Goal: Navigation & Orientation: Find specific page/section

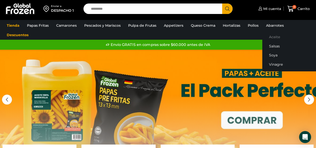
click at [276, 36] on link "Aceite" at bounding box center [294, 36] width 63 height 9
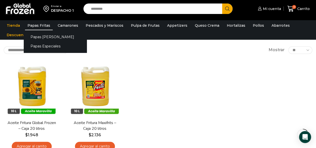
click at [45, 27] on link "Papas Fritas" at bounding box center [39, 26] width 28 height 10
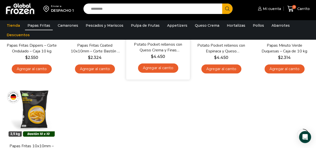
scroll to position [250, 0]
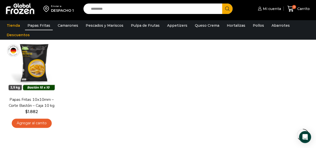
click at [27, 9] on img at bounding box center [20, 9] width 30 height 13
